Goal: Task Accomplishment & Management: Use online tool/utility

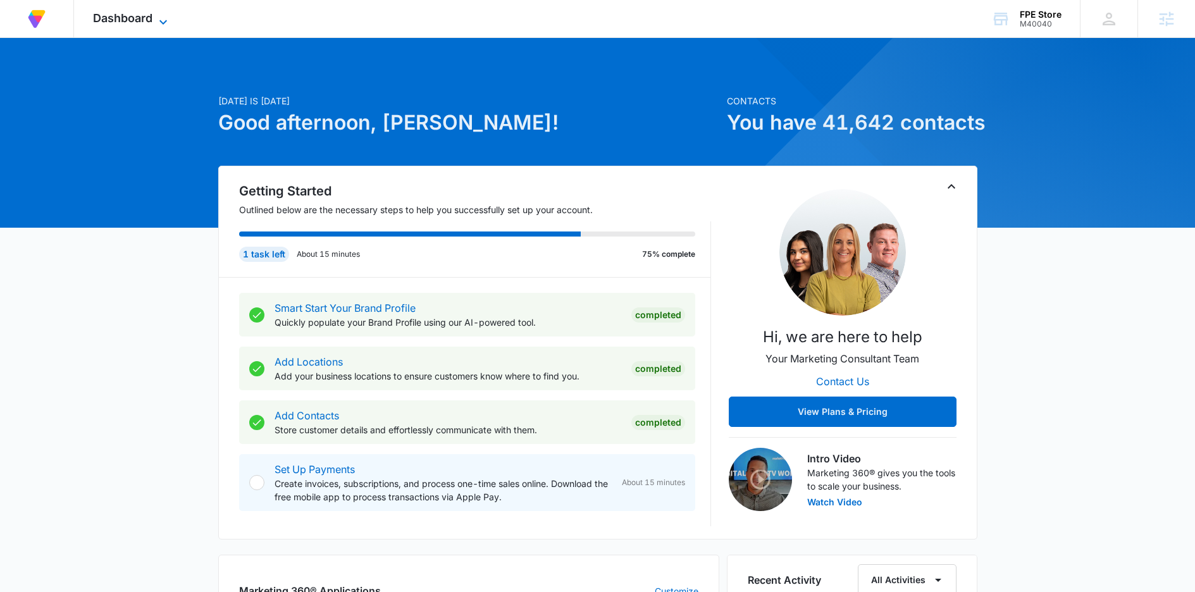
click at [142, 23] on span "Dashboard" at bounding box center [122, 17] width 59 height 13
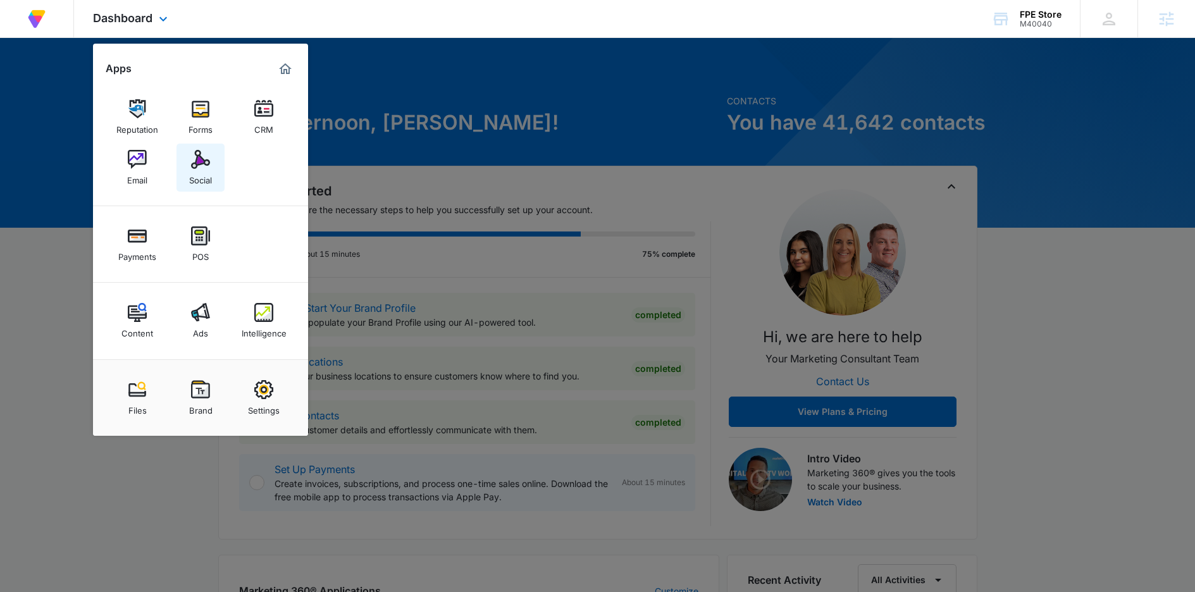
click at [196, 161] on img at bounding box center [200, 159] width 19 height 19
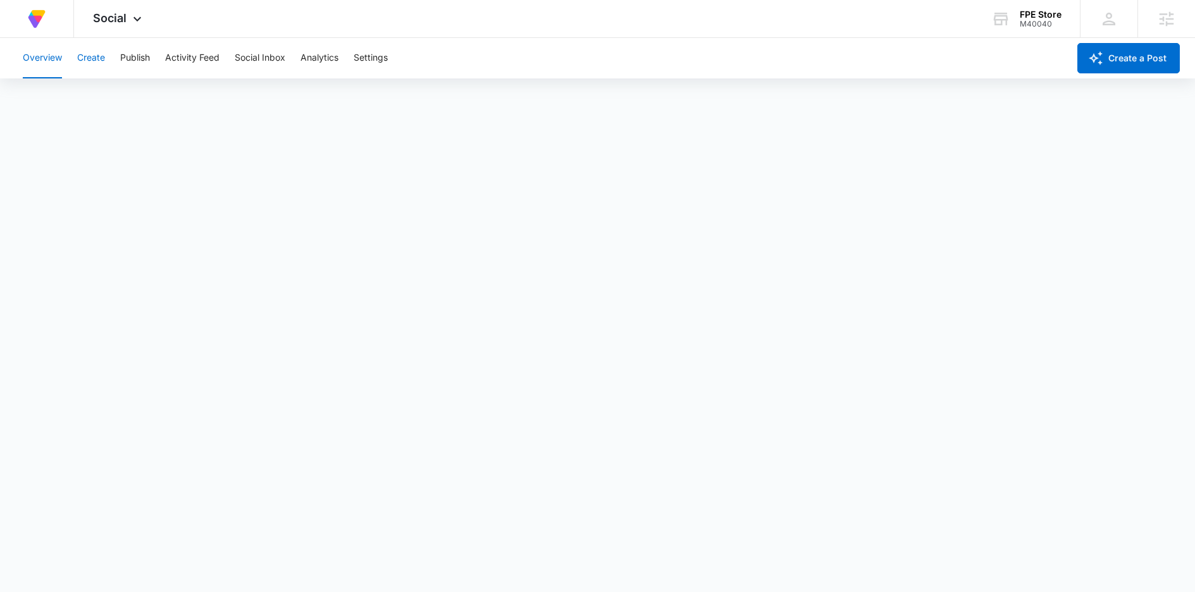
click at [90, 68] on button "Create" at bounding box center [91, 58] width 28 height 40
click at [132, 71] on button "Publish" at bounding box center [135, 58] width 30 height 40
click at [88, 96] on button "Schedules" at bounding box center [96, 96] width 43 height 35
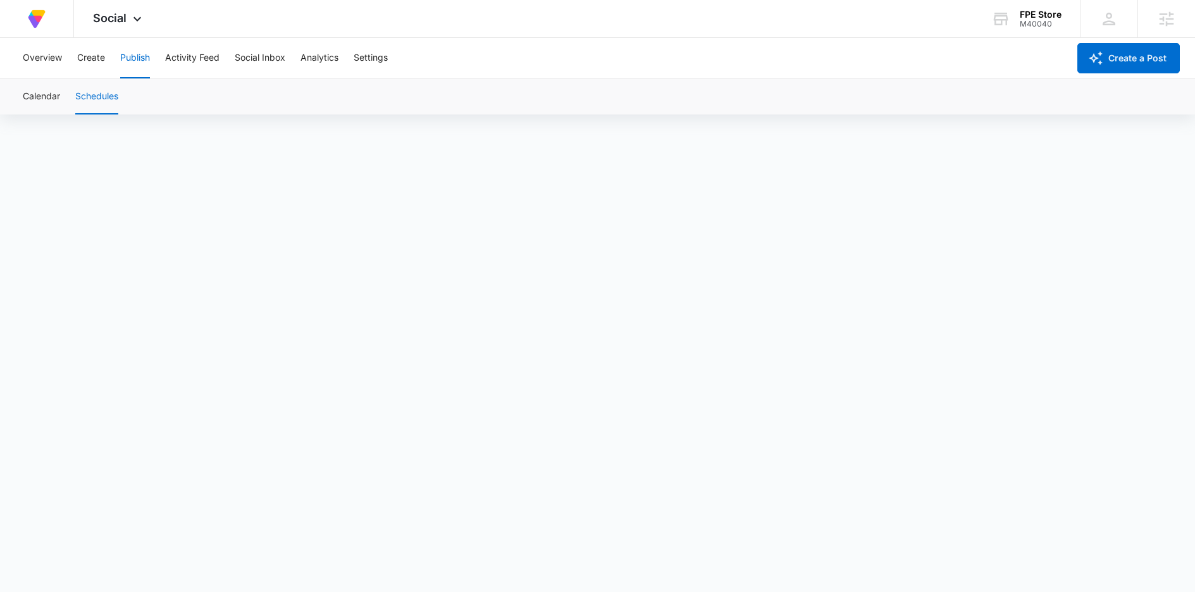
click at [71, 102] on div "Calendar Schedules" at bounding box center [597, 96] width 1164 height 35
click at [51, 102] on button "Calendar" at bounding box center [41, 96] width 37 height 35
